Goal: Share content: Share content

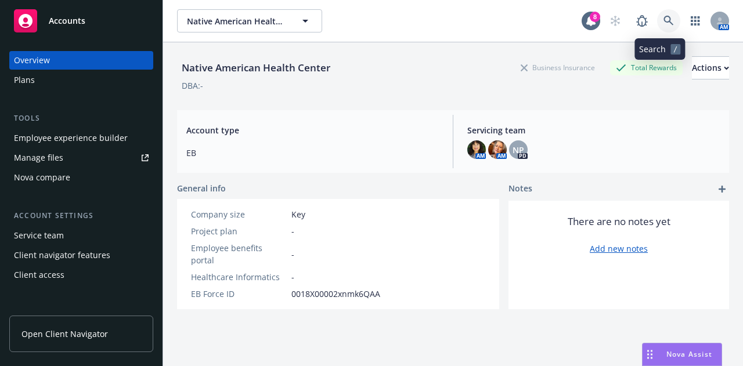
click at [663, 16] on icon at bounding box center [668, 21] width 10 height 10
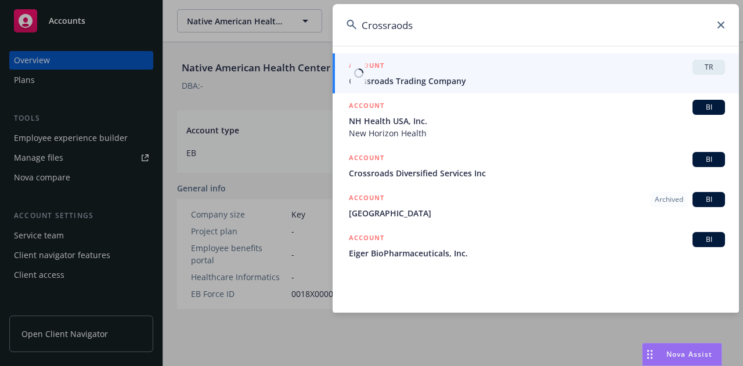
type input "Crossraods"
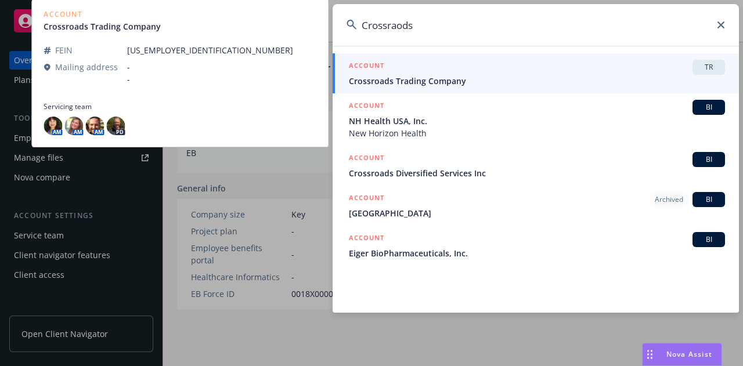
click at [549, 81] on span "Crossroads Trading Company" at bounding box center [537, 81] width 376 height 12
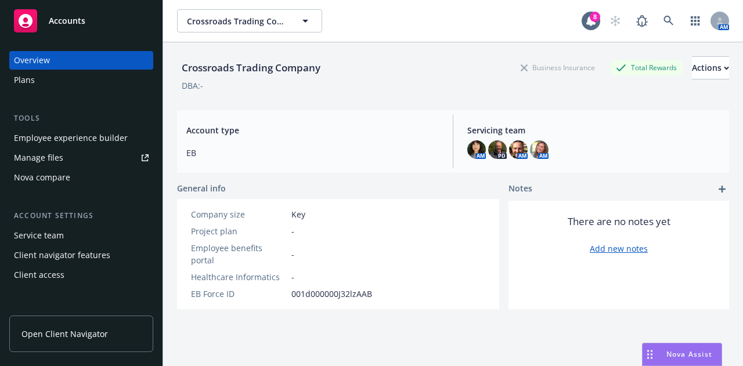
click at [59, 141] on div "Employee experience builder" at bounding box center [71, 138] width 114 height 19
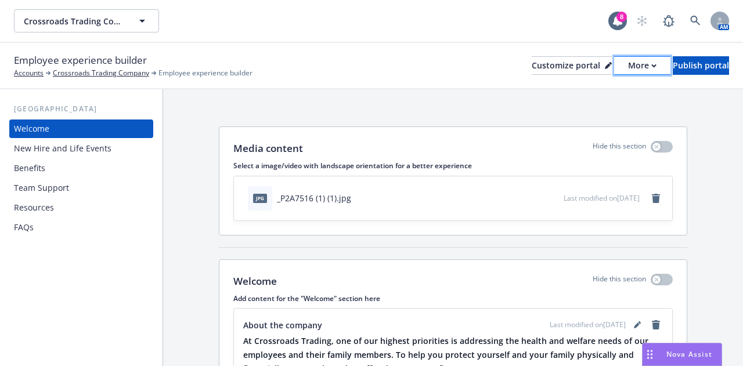
click at [651, 64] on icon "button" at bounding box center [653, 66] width 5 height 4
click at [574, 113] on link "Copy portal link" at bounding box center [581, 114] width 106 height 23
